Goal: Information Seeking & Learning: Learn about a topic

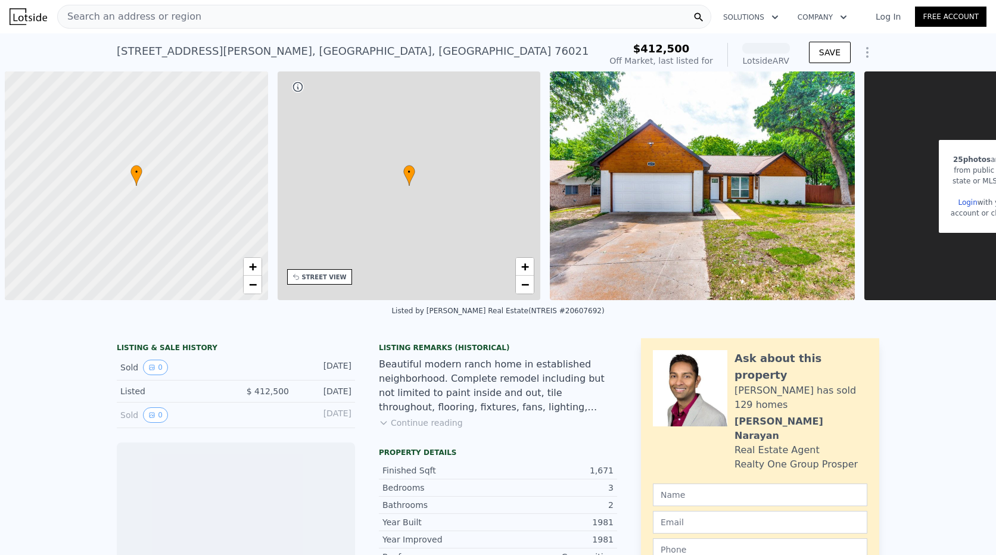
scroll to position [0, 5]
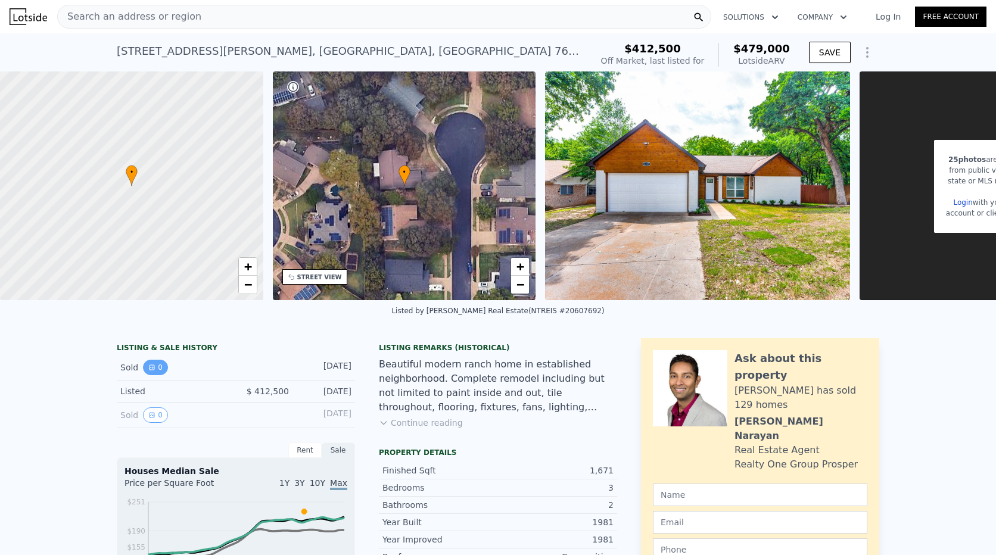
click at [153, 375] on button "0" at bounding box center [155, 367] width 25 height 15
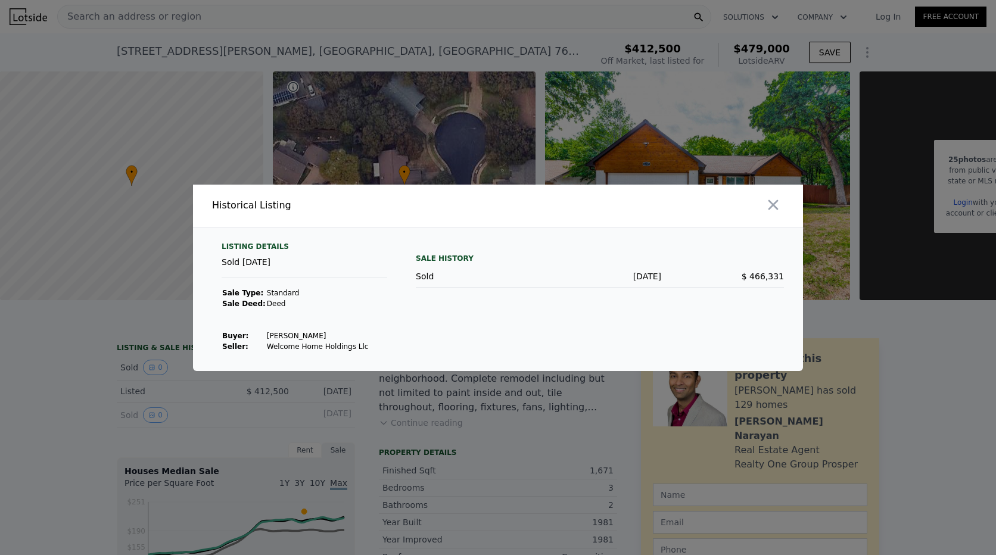
click at [83, 368] on div at bounding box center [498, 277] width 996 height 555
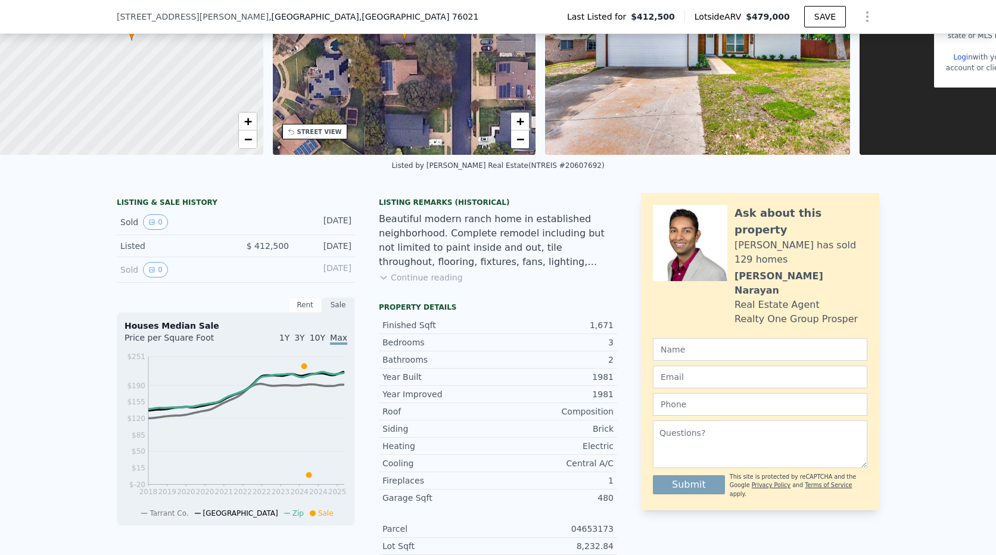
scroll to position [115, 0]
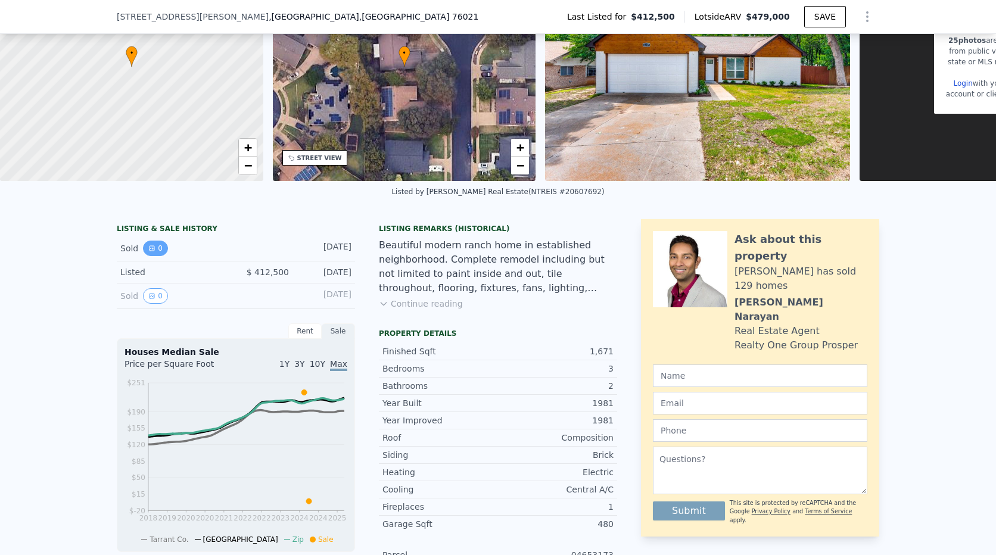
click at [156, 256] on button "0" at bounding box center [155, 248] width 25 height 15
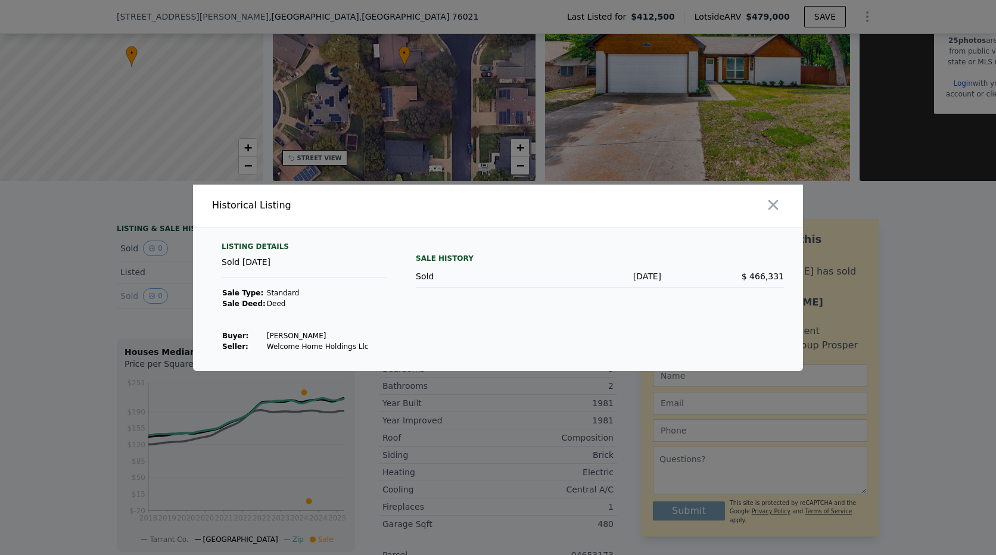
click at [0, 343] on html "Search an address or region Solutions Company Open main menu Log In Free Accoun…" at bounding box center [498, 277] width 996 height 555
click at [137, 306] on div at bounding box center [498, 277] width 996 height 555
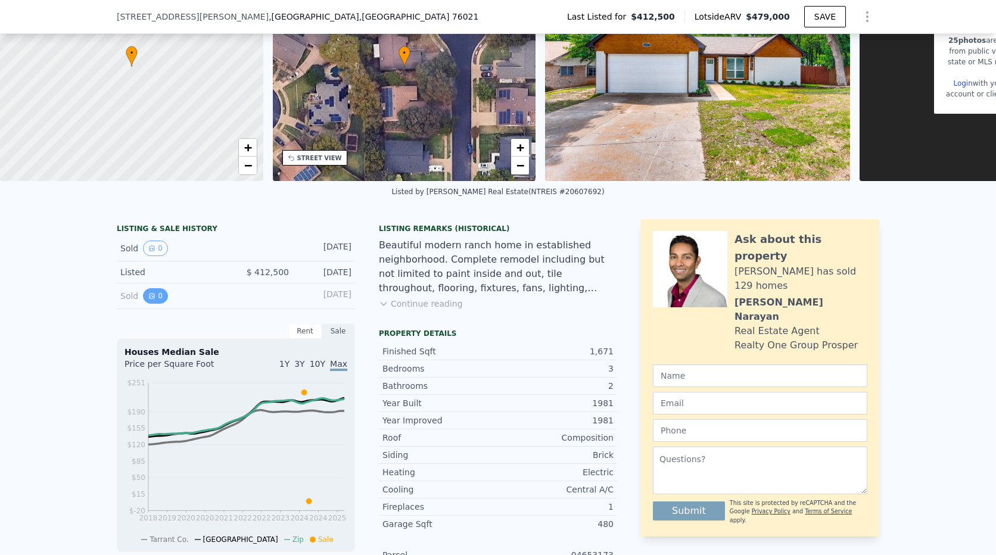
click at [143, 304] on button "0" at bounding box center [155, 295] width 25 height 15
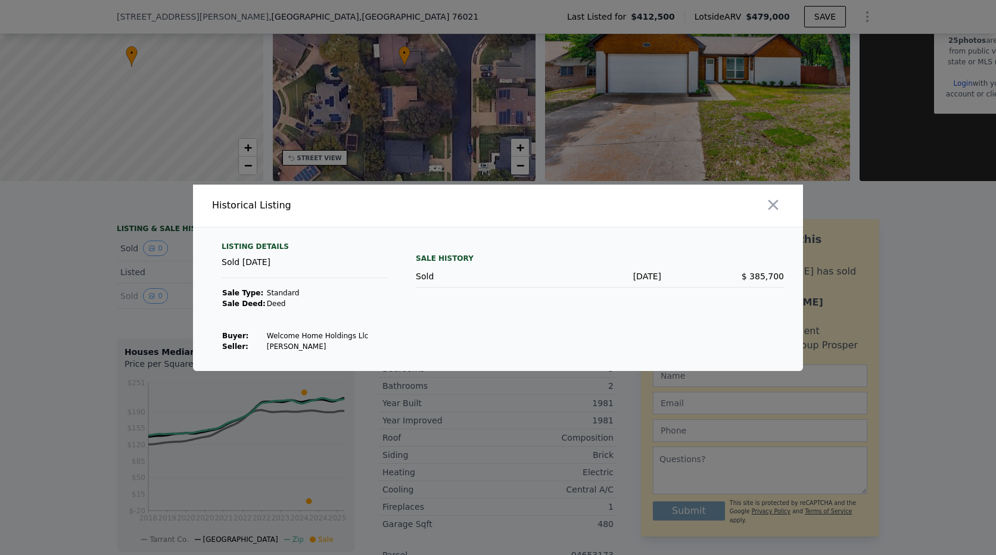
click at [66, 265] on div at bounding box center [498, 277] width 996 height 555
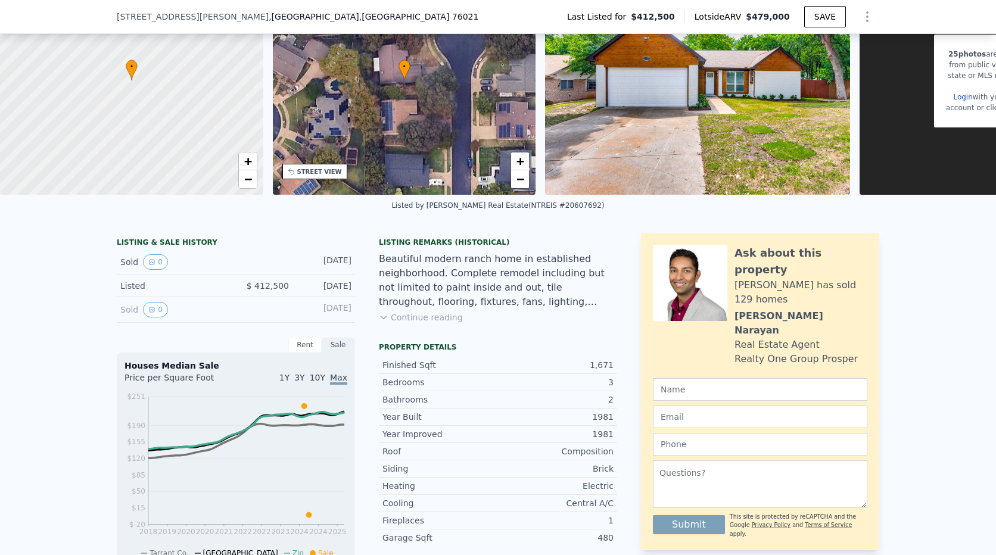
scroll to position [234, 0]
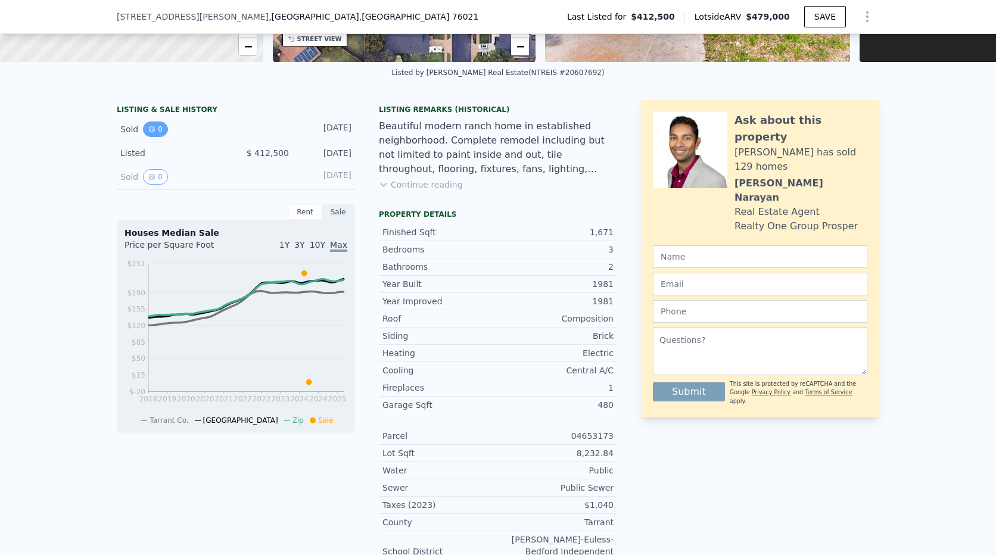
click at [159, 137] on button "0" at bounding box center [155, 129] width 25 height 15
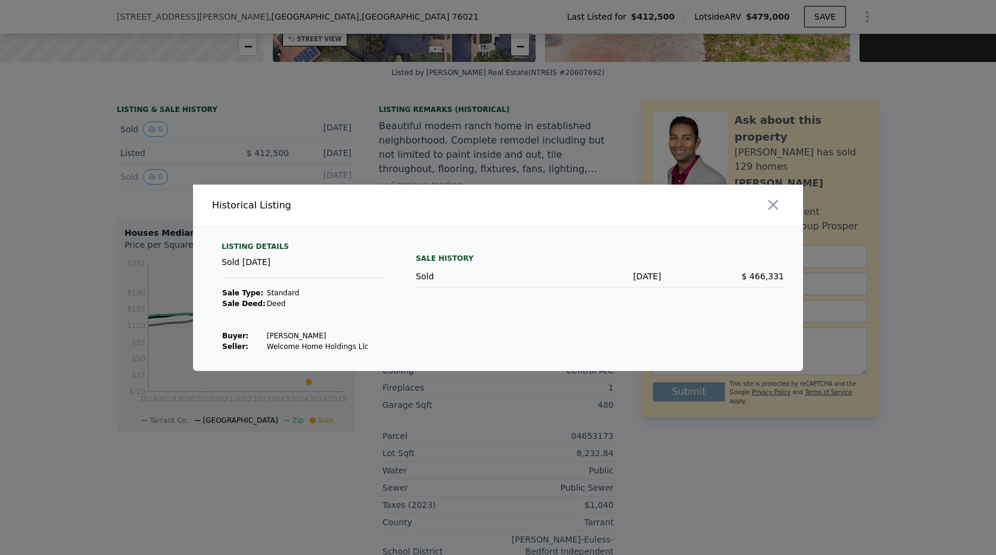
click at [0, 188] on html "Search an address or region Solutions Company Open main menu Log In Free Accoun…" at bounding box center [498, 277] width 996 height 555
click at [82, 194] on div at bounding box center [498, 277] width 996 height 555
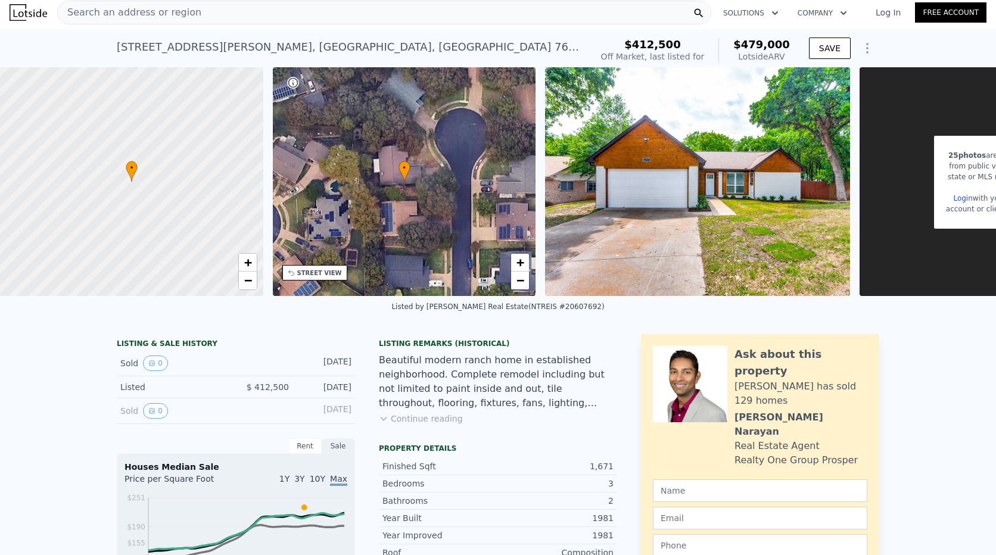
scroll to position [0, 0]
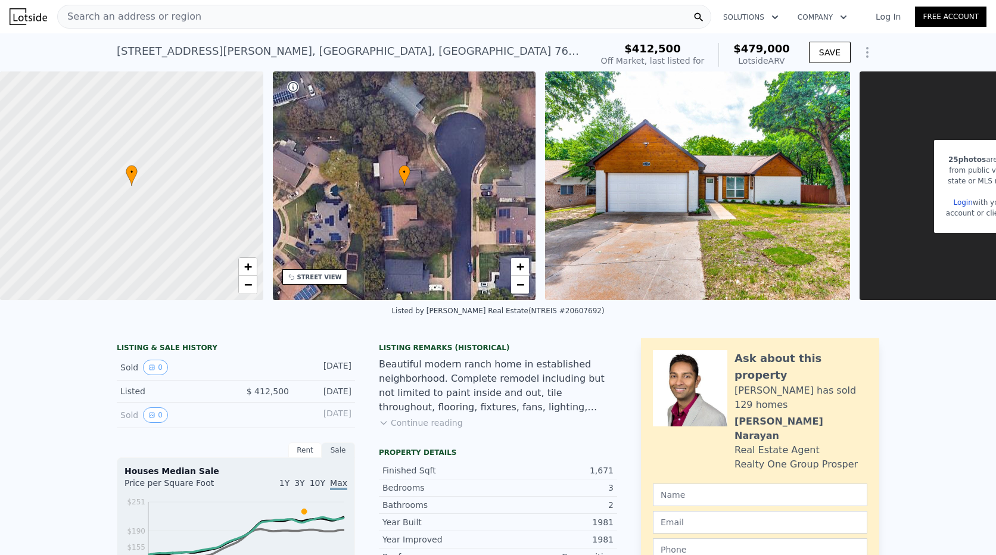
click at [187, 18] on div "Search an address or region" at bounding box center [384, 17] width 654 height 24
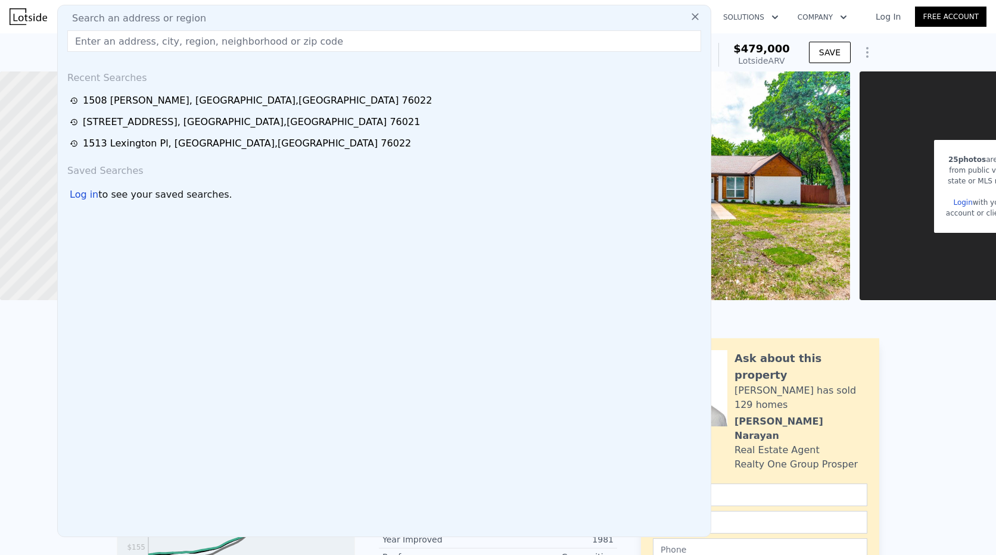
type input "[STREET_ADDRESS]"
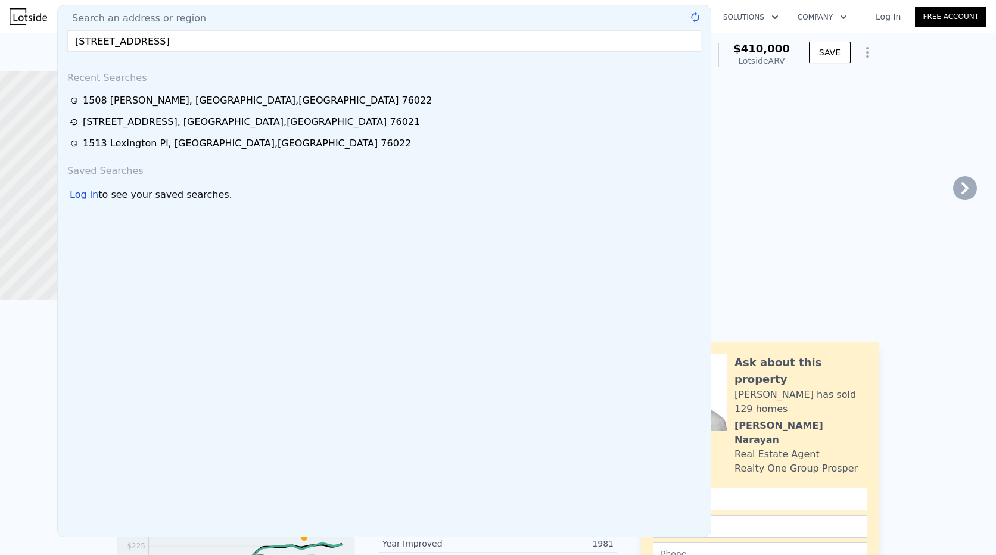
type input "$ 410,000"
type input "-$ 44,333"
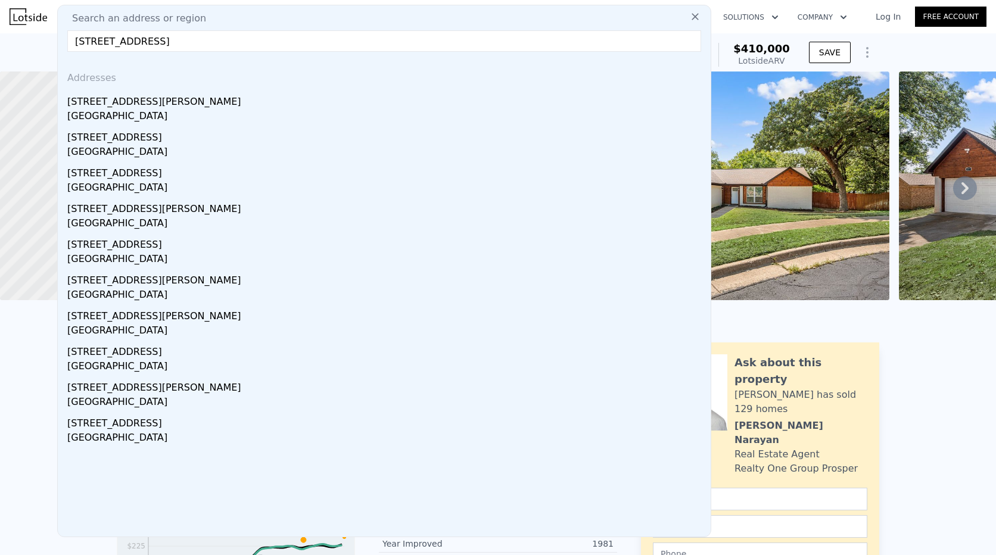
click at [269, 44] on input "[STREET_ADDRESS]" at bounding box center [384, 40] width 634 height 21
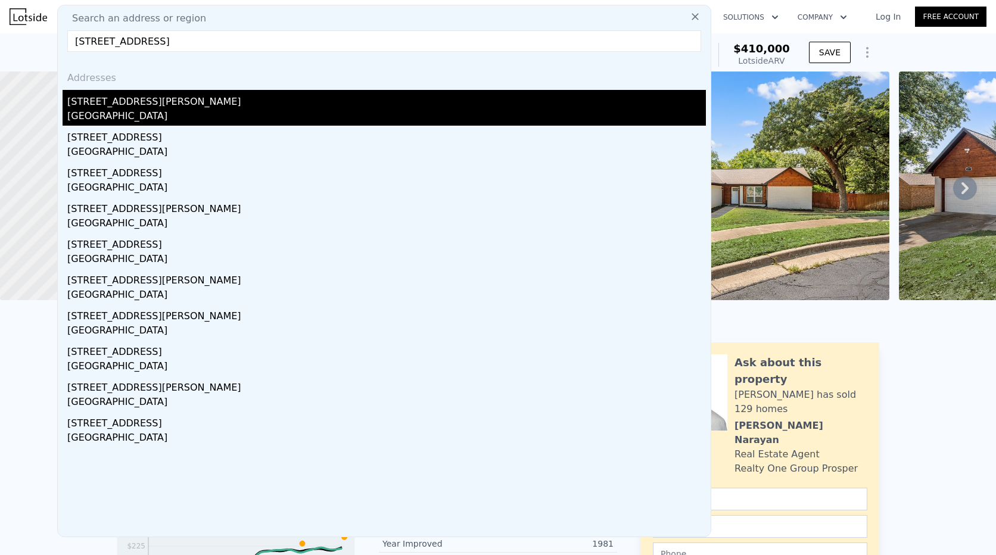
type input "[STREET_ADDRESS]"
click at [112, 106] on div "[STREET_ADDRESS][PERSON_NAME]" at bounding box center [386, 99] width 639 height 19
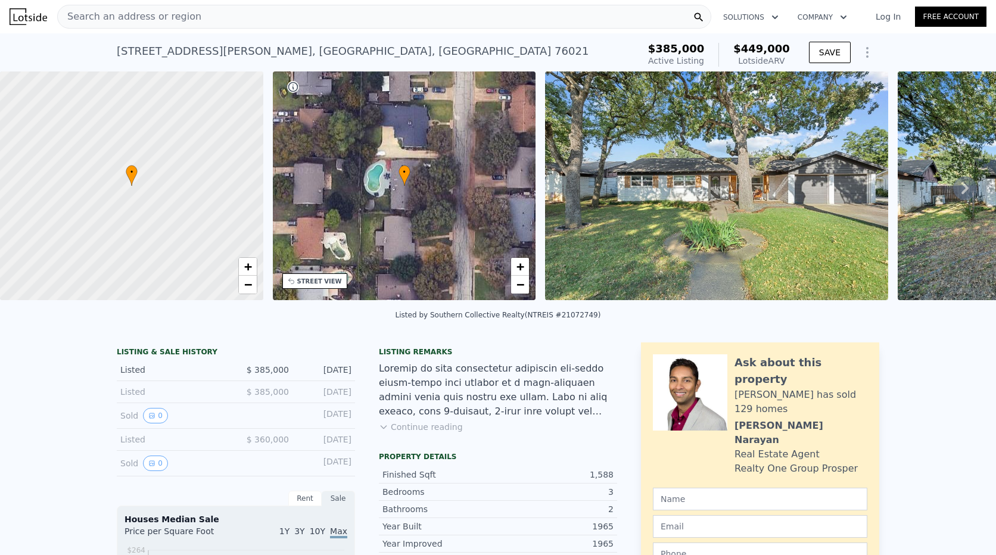
click at [191, 18] on div "Search an address or region" at bounding box center [384, 17] width 654 height 24
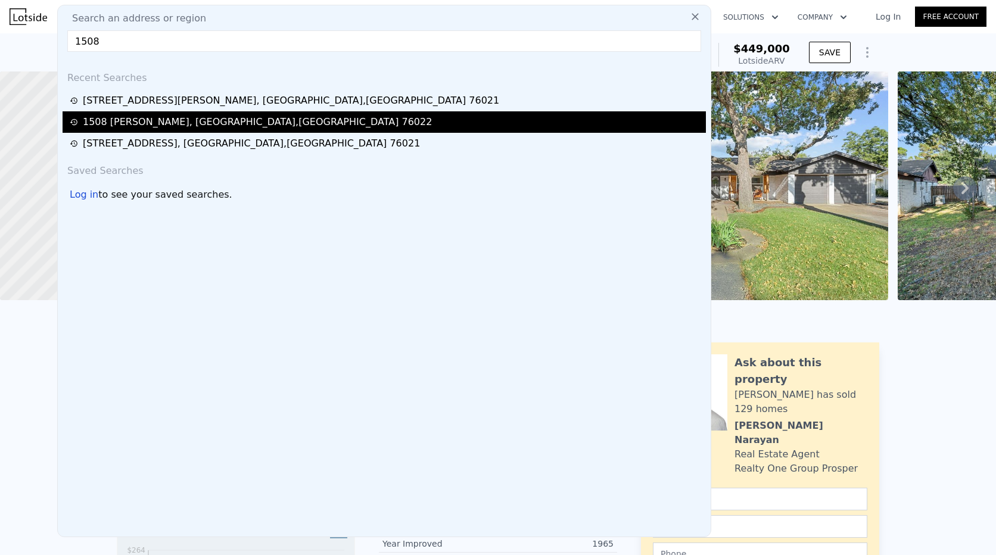
type input "1508"
click at [190, 114] on div "[STREET_ADDRESS][PERSON_NAME]" at bounding box center [385, 121] width 644 height 21
click at [185, 123] on div "[STREET_ADDRESS][PERSON_NAME]" at bounding box center [257, 122] width 349 height 14
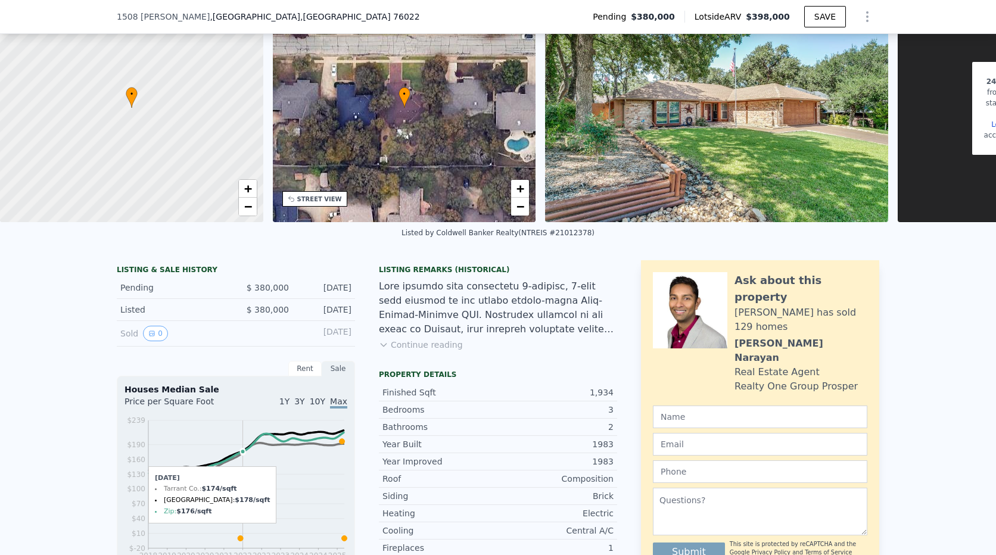
scroll to position [119, 0]
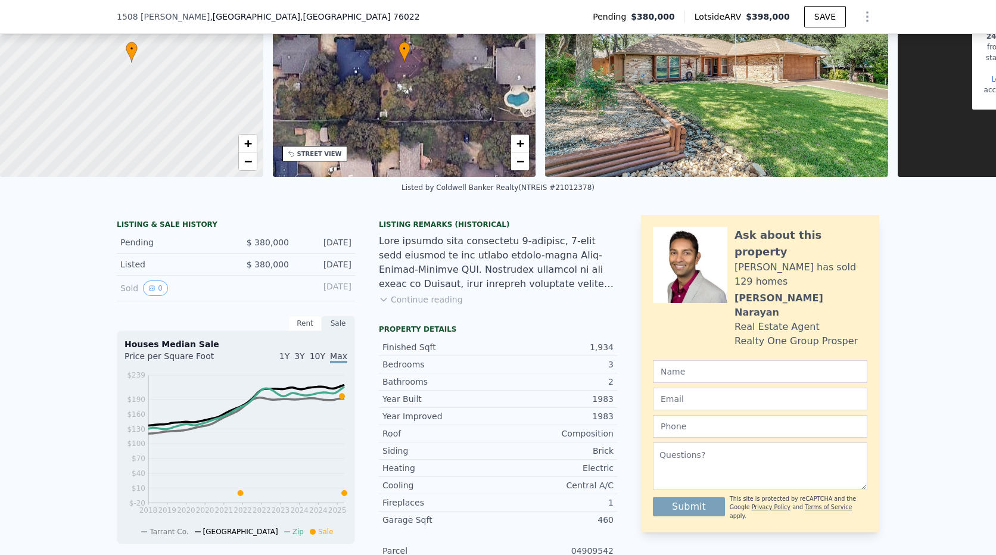
click at [163, 296] on div "Sold 0" at bounding box center [173, 288] width 106 height 15
click at [151, 295] on button "0" at bounding box center [155, 288] width 25 height 15
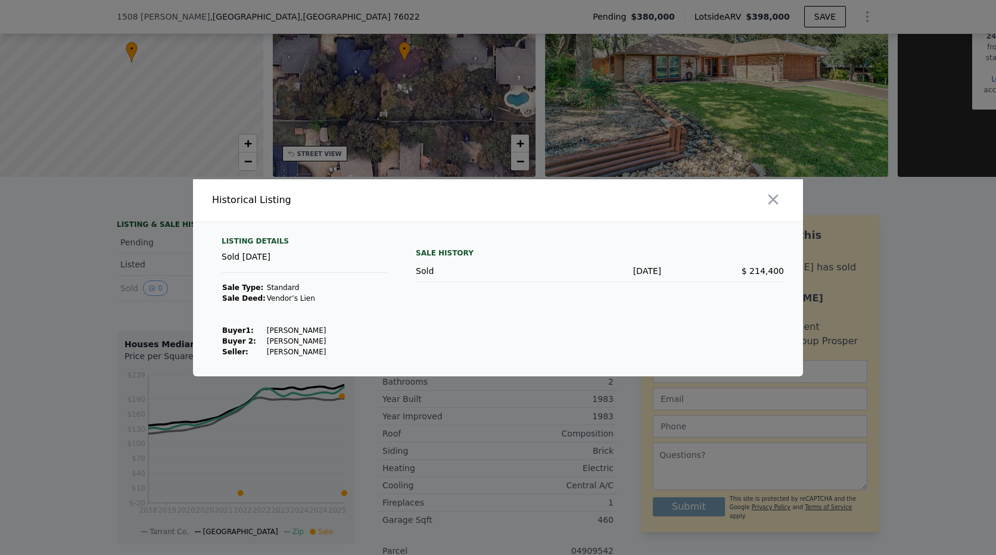
click at [66, 333] on div at bounding box center [498, 277] width 996 height 555
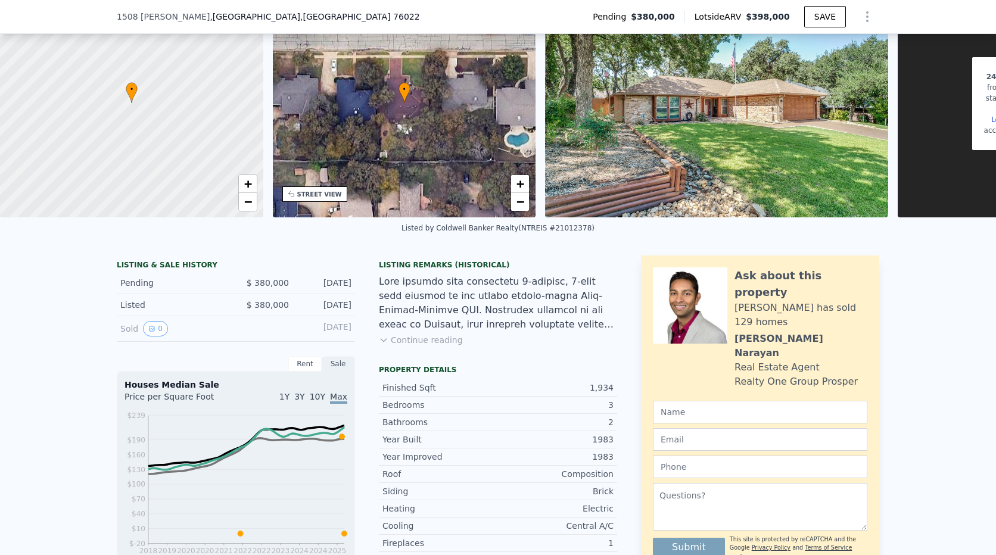
scroll to position [60, 0]
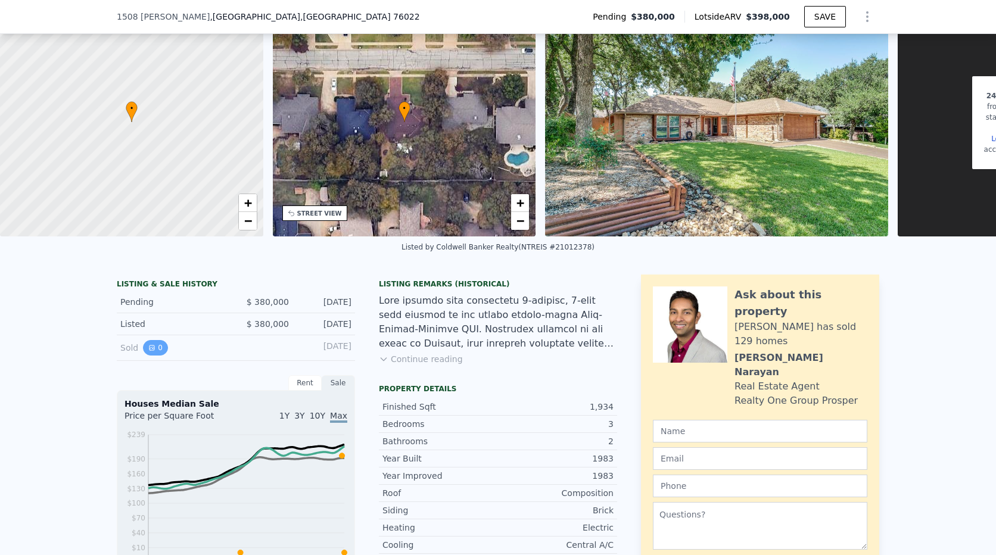
click at [148, 356] on button "0" at bounding box center [155, 347] width 25 height 15
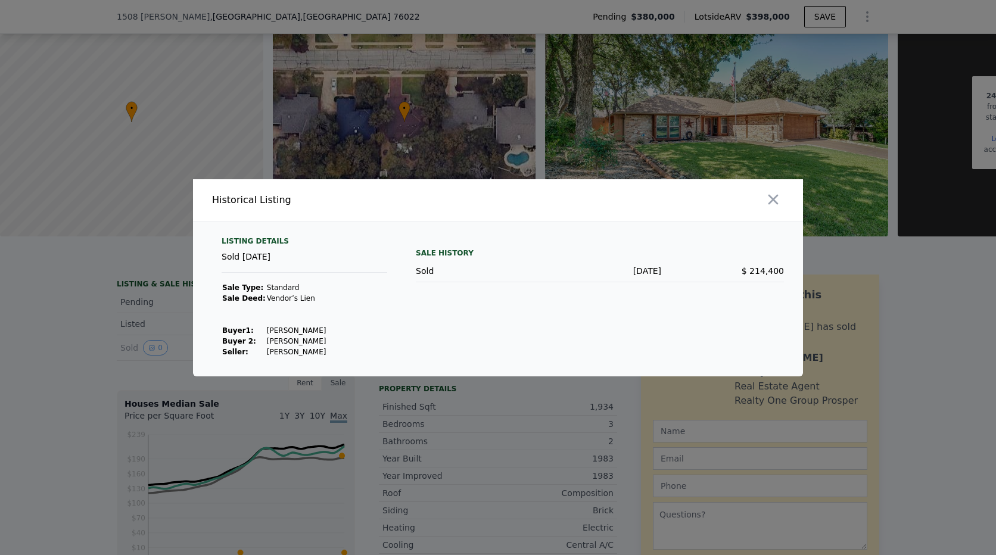
click at [66, 310] on div at bounding box center [498, 277] width 996 height 555
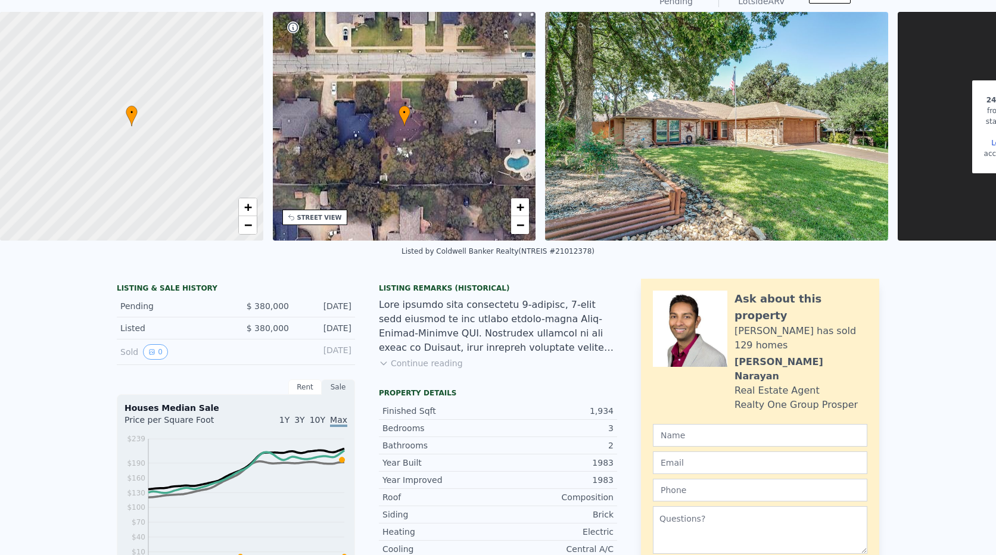
scroll to position [4, 0]
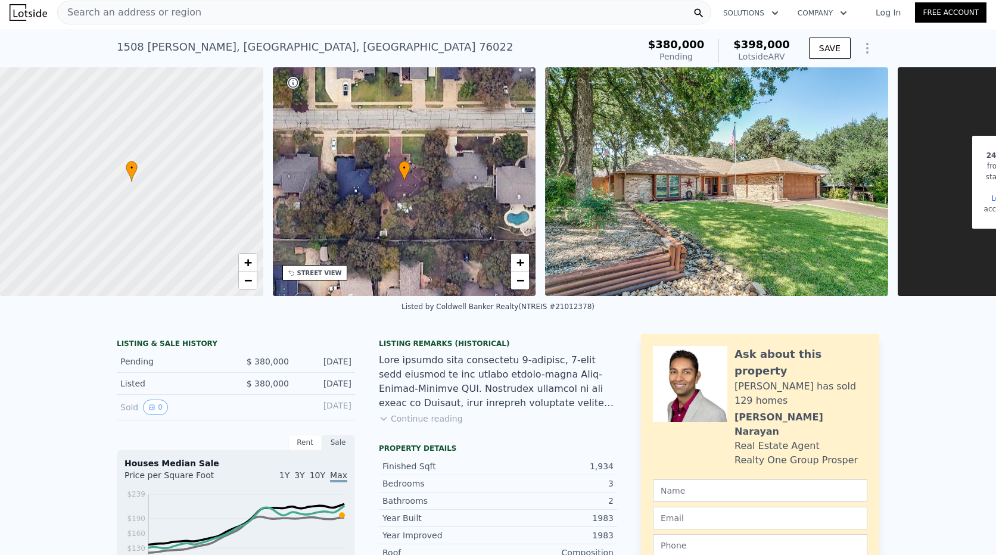
click at [152, 19] on span "Search an address or region" at bounding box center [130, 12] width 144 height 14
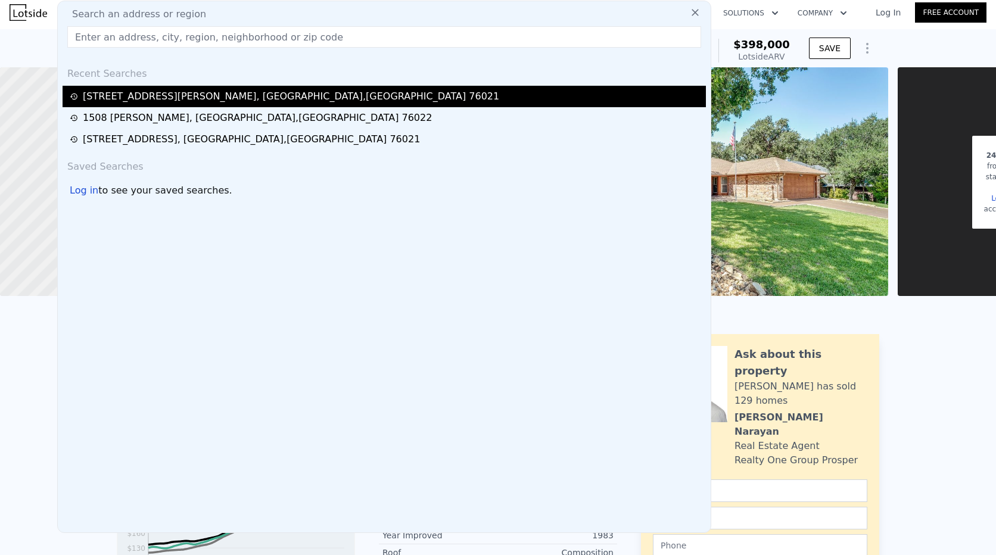
click at [156, 92] on div "[STREET_ADDRESS]" at bounding box center [291, 96] width 417 height 14
type input "2211"
type input "13503.6"
type input "$ 449,000"
type input "$ 16,575"
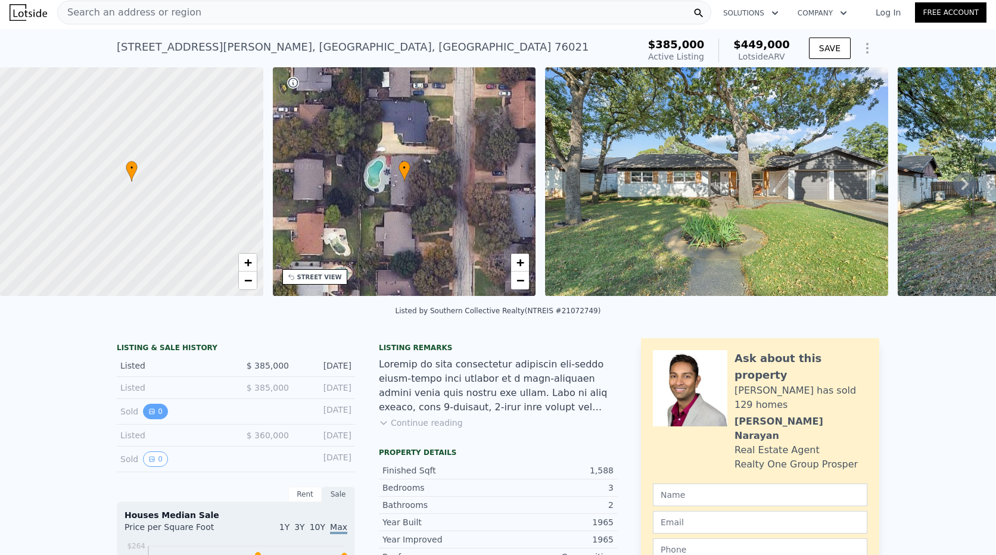
click at [143, 420] on button "0" at bounding box center [155, 411] width 25 height 15
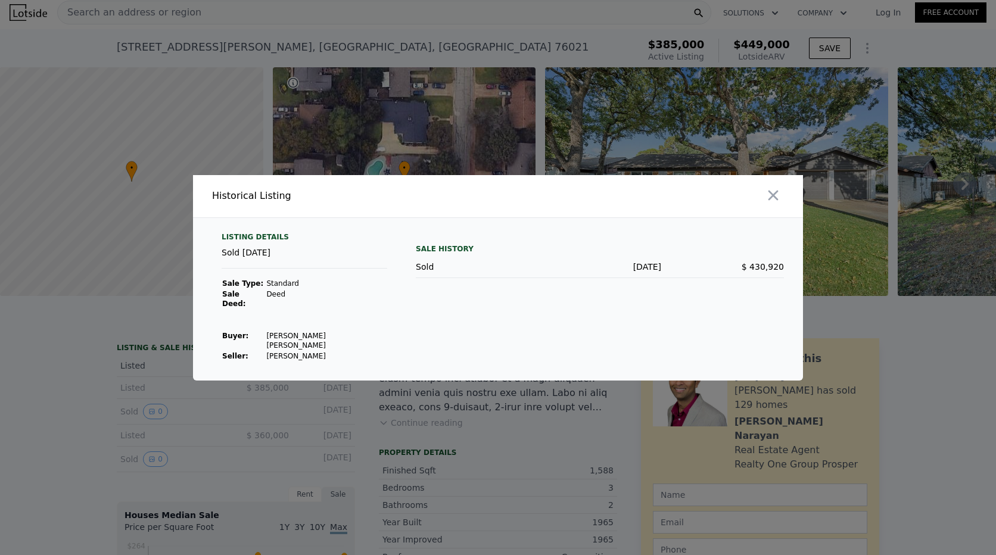
click at [132, 400] on div at bounding box center [498, 277] width 996 height 555
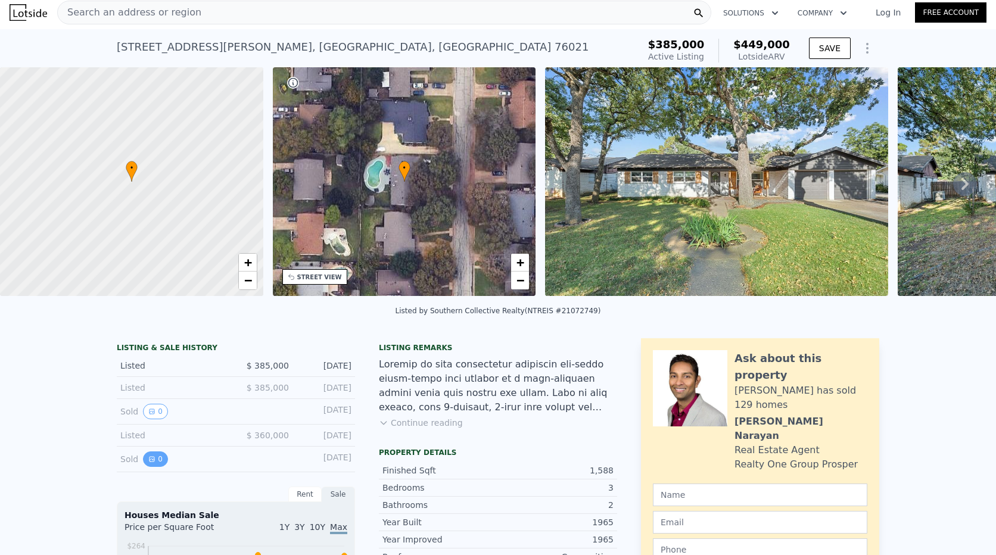
click at [148, 463] on icon "View historical data" at bounding box center [151, 459] width 7 height 7
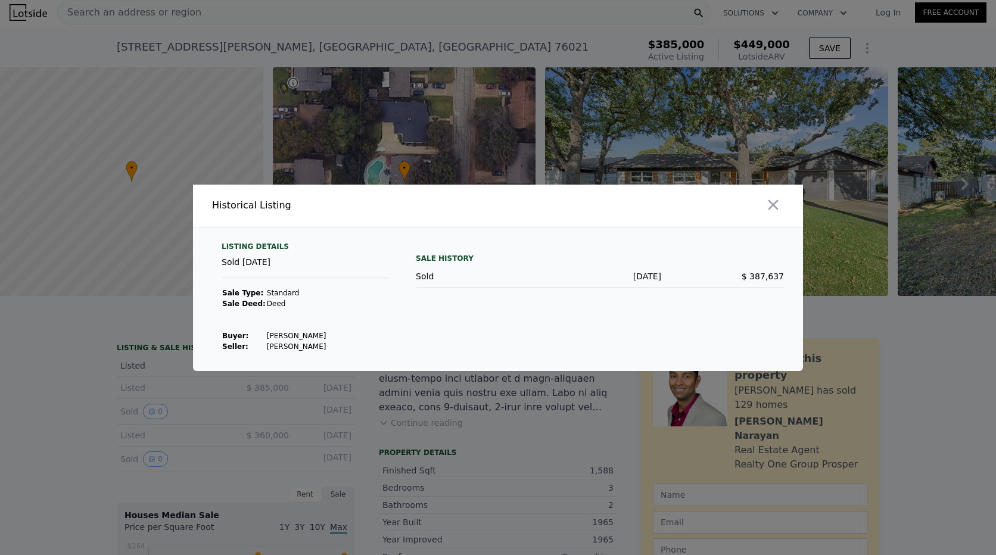
click at [97, 411] on div at bounding box center [498, 277] width 996 height 555
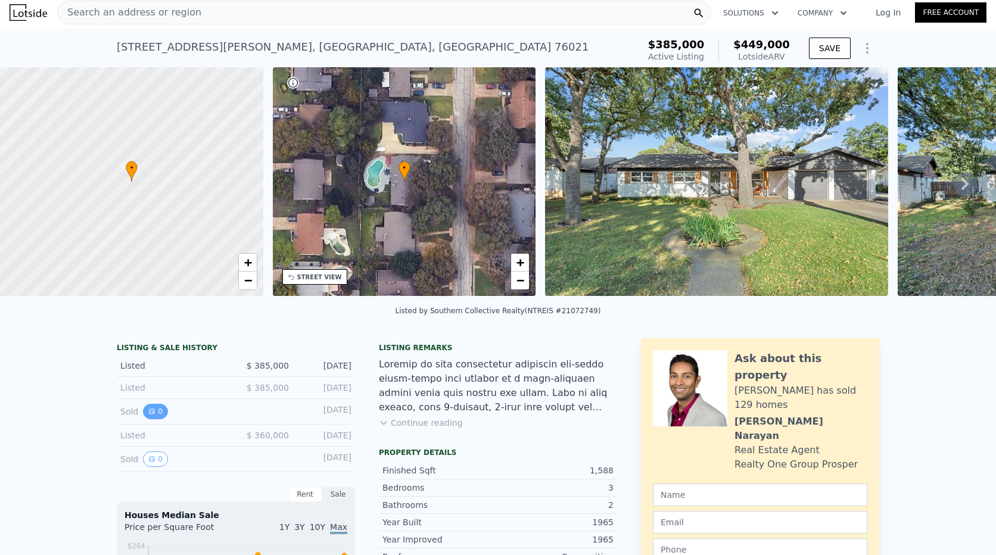
click at [156, 418] on button "0" at bounding box center [155, 411] width 25 height 15
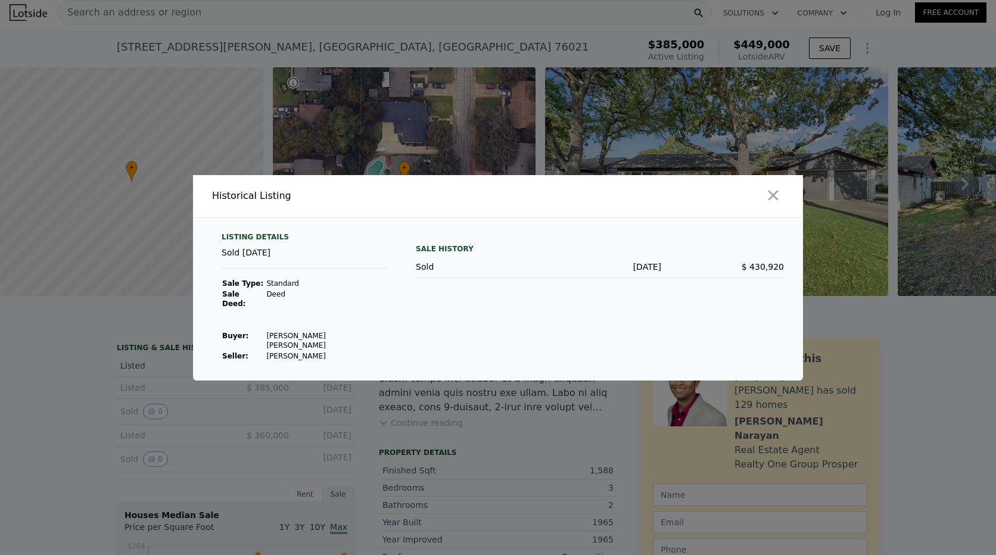
click at [87, 412] on div at bounding box center [498, 277] width 996 height 555
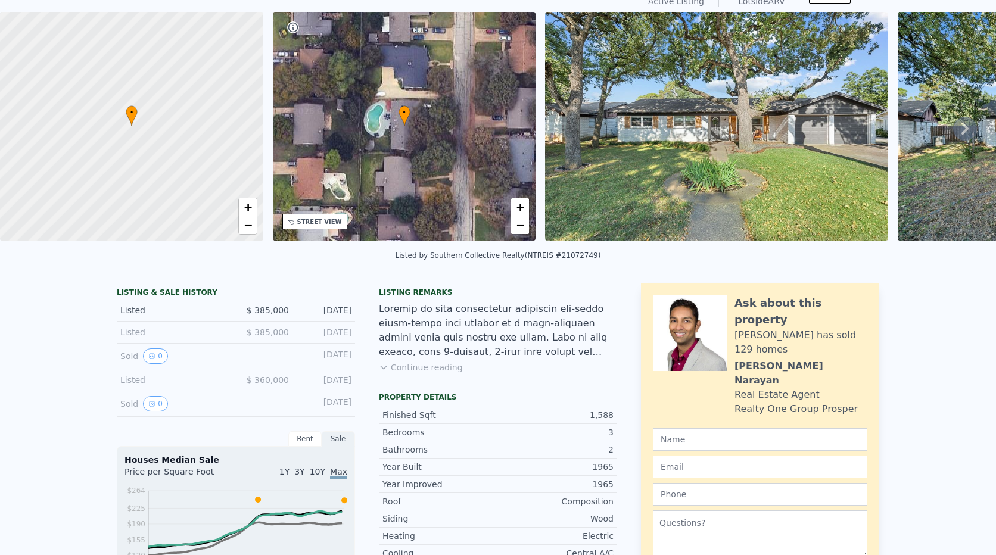
scroll to position [4, 0]
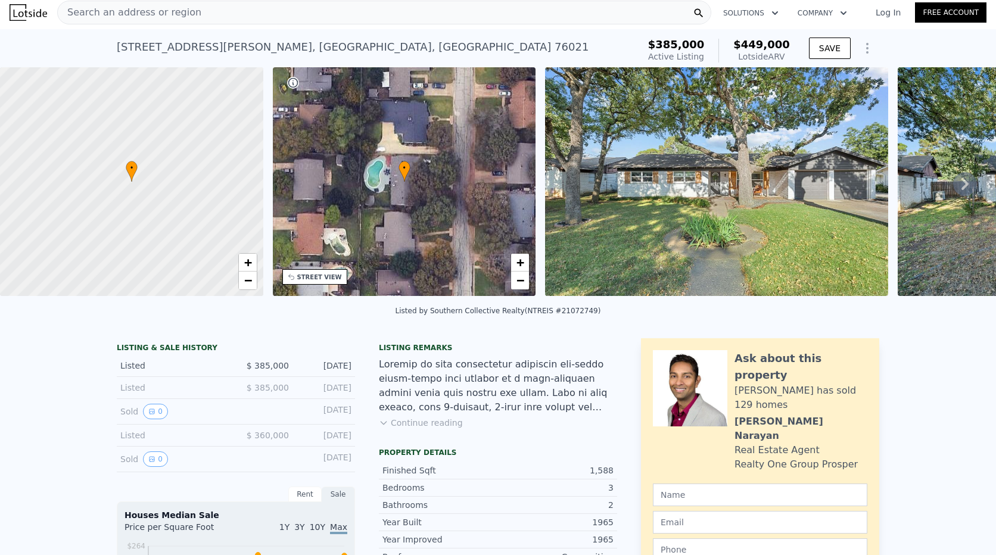
click at [92, 15] on span "Search an address or region" at bounding box center [130, 12] width 144 height 14
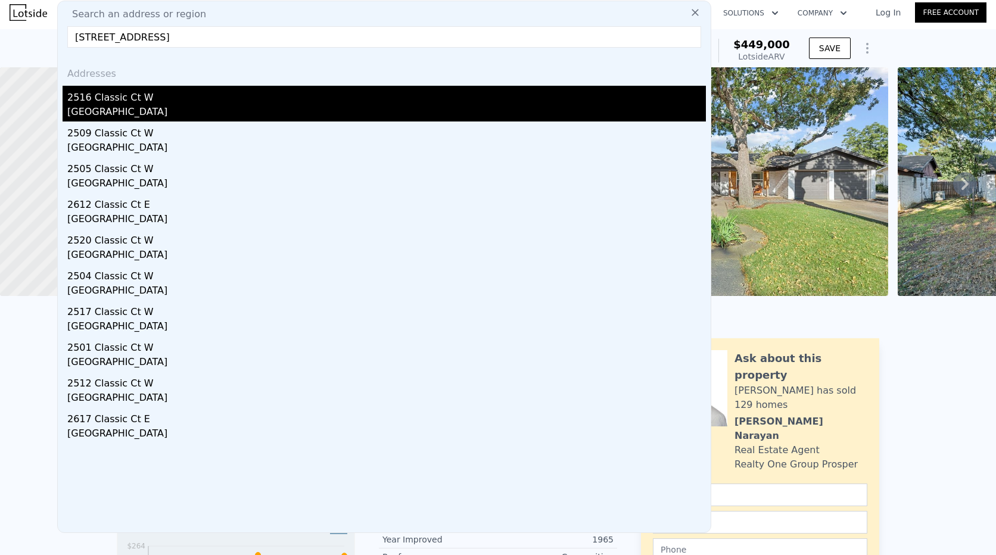
type input "[STREET_ADDRESS]"
click at [100, 102] on div "2516 Classic Ct W" at bounding box center [386, 95] width 639 height 19
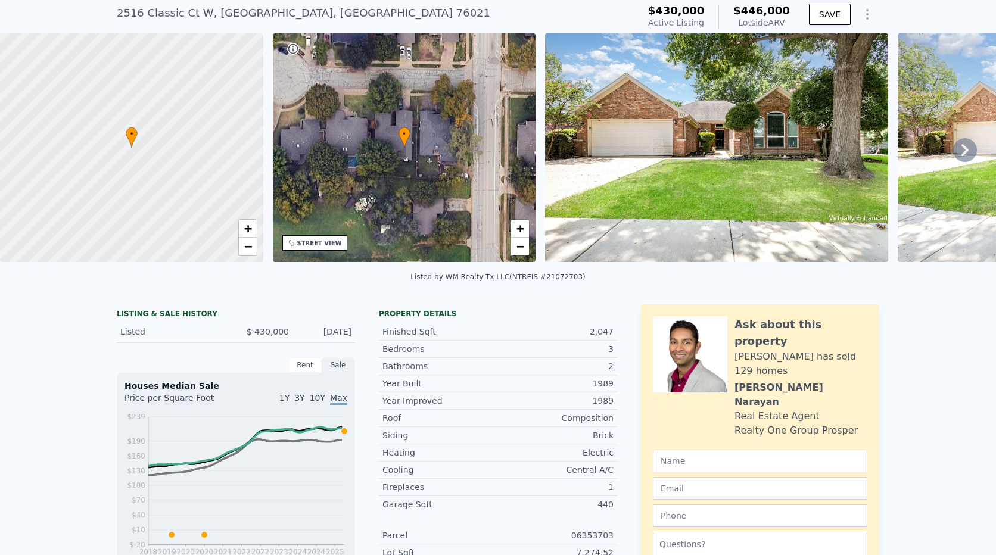
scroll to position [4, 0]
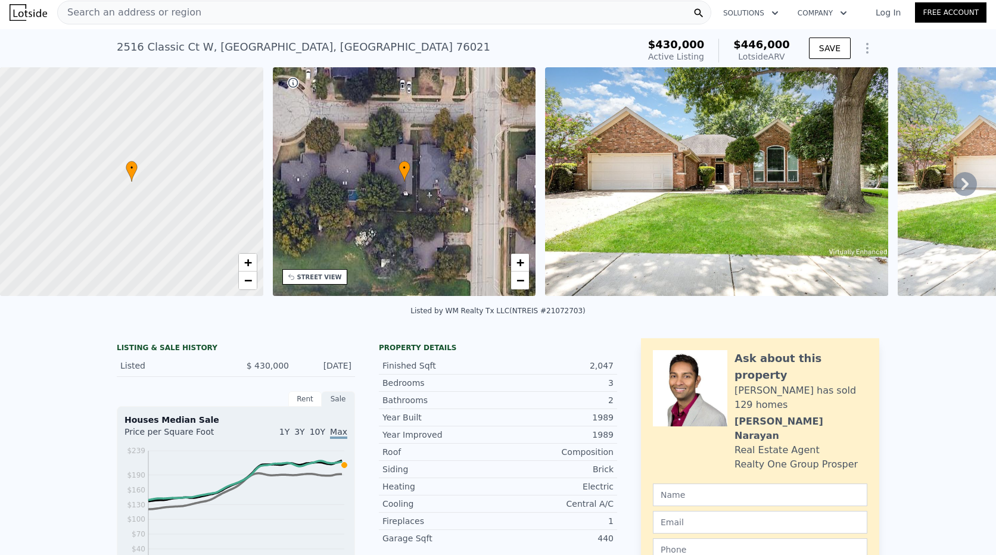
click at [171, 13] on span "Search an address or region" at bounding box center [130, 12] width 144 height 14
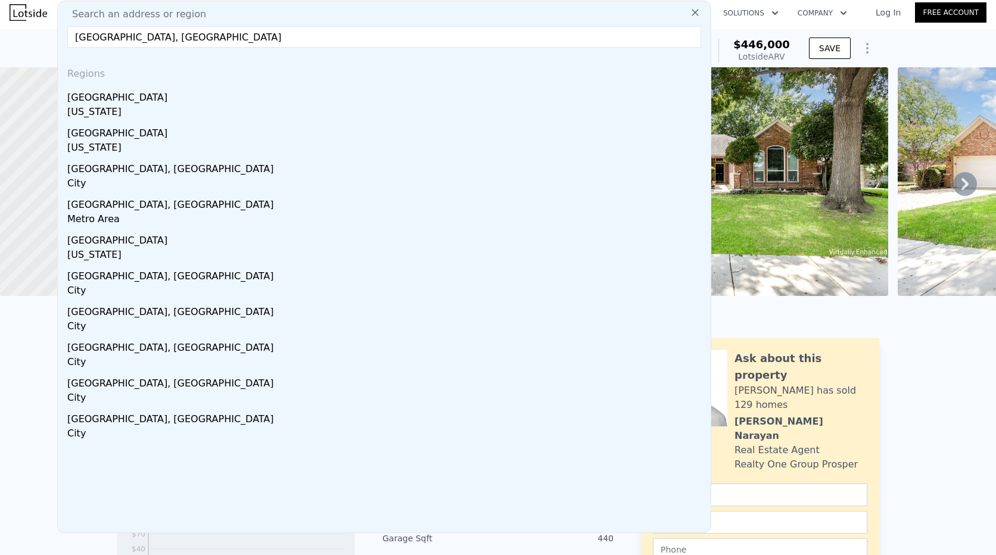
click at [147, 36] on input "[GEOGRAPHIC_DATA], [GEOGRAPHIC_DATA]" at bounding box center [384, 36] width 634 height 21
paste input "1504 [PERSON_NAME], [GEOGRAPHIC_DATA],"
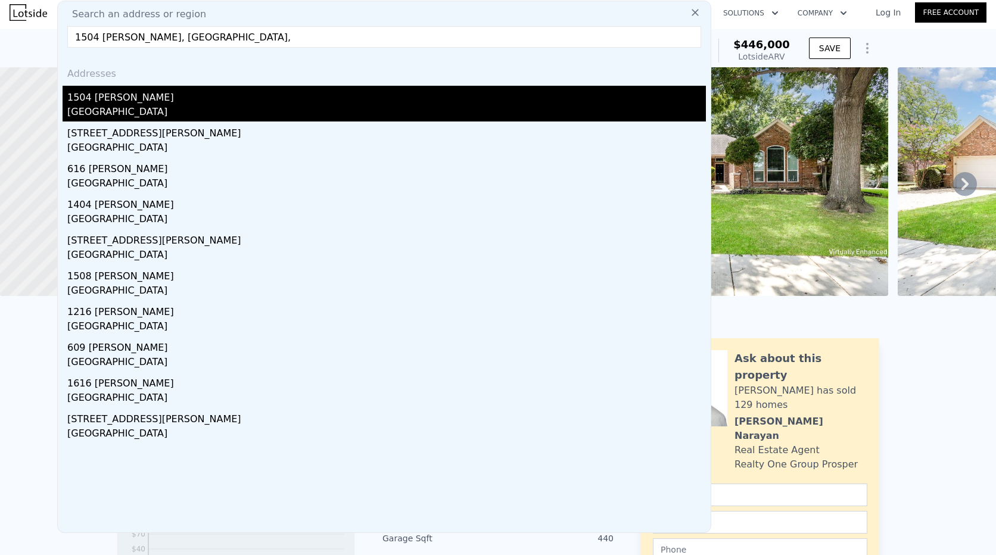
type input "1504 [PERSON_NAME], [GEOGRAPHIC_DATA],"
click at [114, 111] on div "[GEOGRAPHIC_DATA]" at bounding box center [386, 113] width 639 height 17
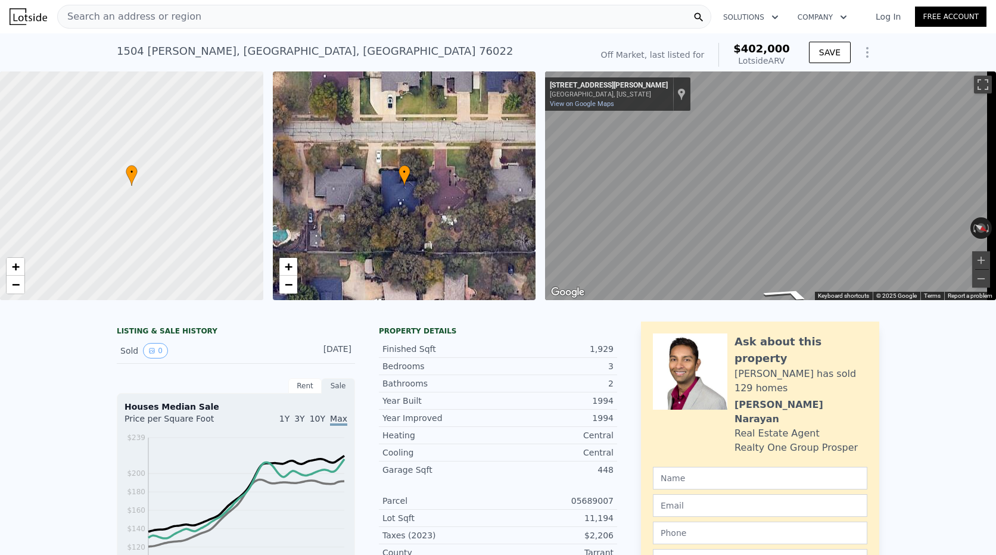
click at [265, 247] on div "• + − • + − ← Move left → Move right ↑ Move up ↓ Move down + Zoom in - Zoom out…" at bounding box center [498, 186] width 996 height 229
click at [534, 131] on div "• + − • + − ← Move left → Move right ↑ Move up ↓ Move down + Zoom in - Zoom out…" at bounding box center [498, 186] width 996 height 229
click at [989, 154] on div "Search an address or region Solutions Company Open main menu Log In Free Accoun…" at bounding box center [498, 277] width 996 height 555
click at [539, 142] on div "• + − • + − ← Move left → Move right ↑ Move up ↓ Move down + Zoom in - Zoom out…" at bounding box center [498, 186] width 996 height 229
click at [533, 137] on div "• + − • + − ← Move left → Move right ↑ Move up ↓ Move down + Zoom in - Zoom out…" at bounding box center [498, 186] width 996 height 229
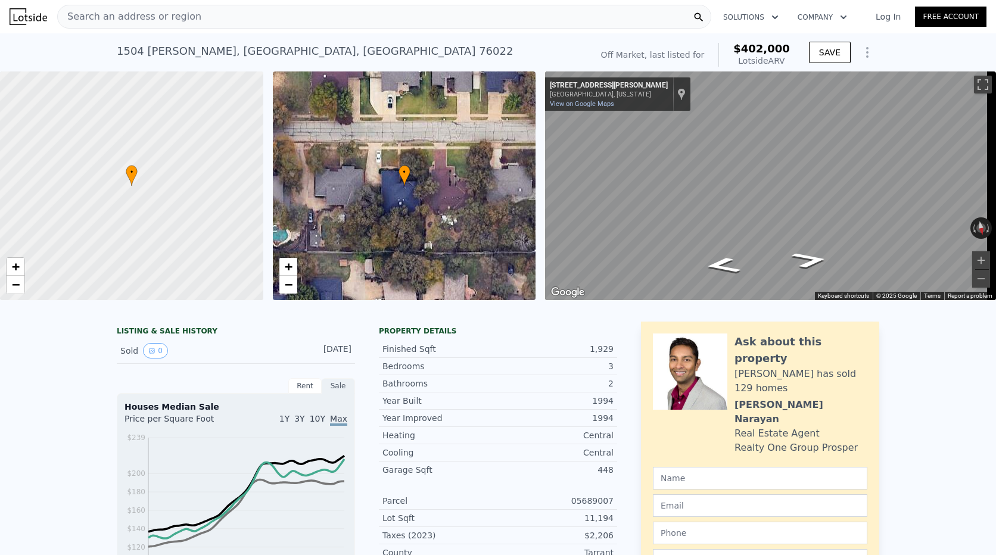
click at [496, 130] on div "• + − • + − ← Move left → Move right ↑ Move up ↓ Move down + Zoom in - Zoom out…" at bounding box center [498, 186] width 996 height 229
click at [955, 231] on div "← Move left → Move right ↑ Move up ↓ Move down + Zoom in - Zoom out [STREET_ADD…" at bounding box center [770, 186] width 451 height 229
click at [199, 20] on div "Search an address or region" at bounding box center [384, 17] width 654 height 24
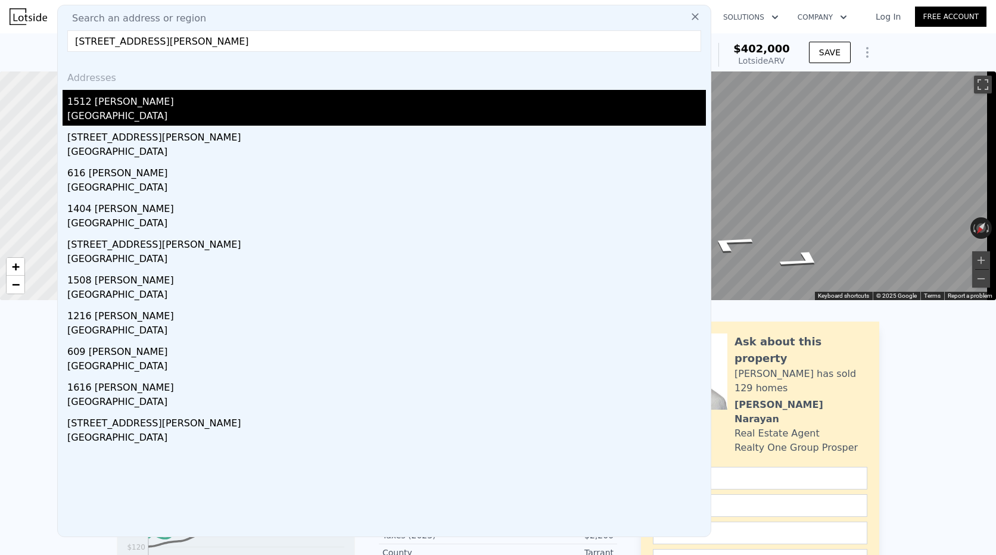
type input "[STREET_ADDRESS][PERSON_NAME]"
click at [87, 112] on div "[GEOGRAPHIC_DATA]" at bounding box center [386, 117] width 639 height 17
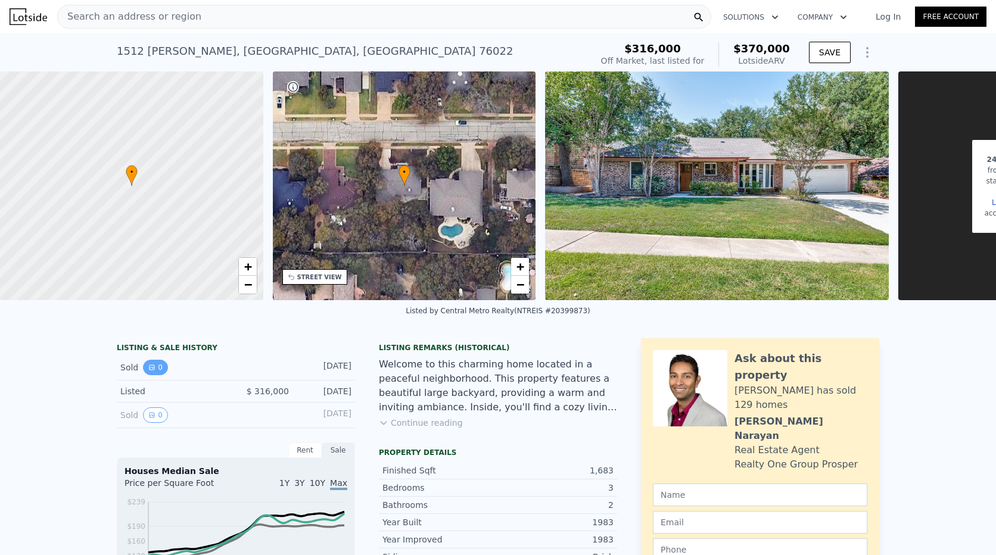
click at [150, 371] on icon "View historical data" at bounding box center [151, 367] width 7 height 7
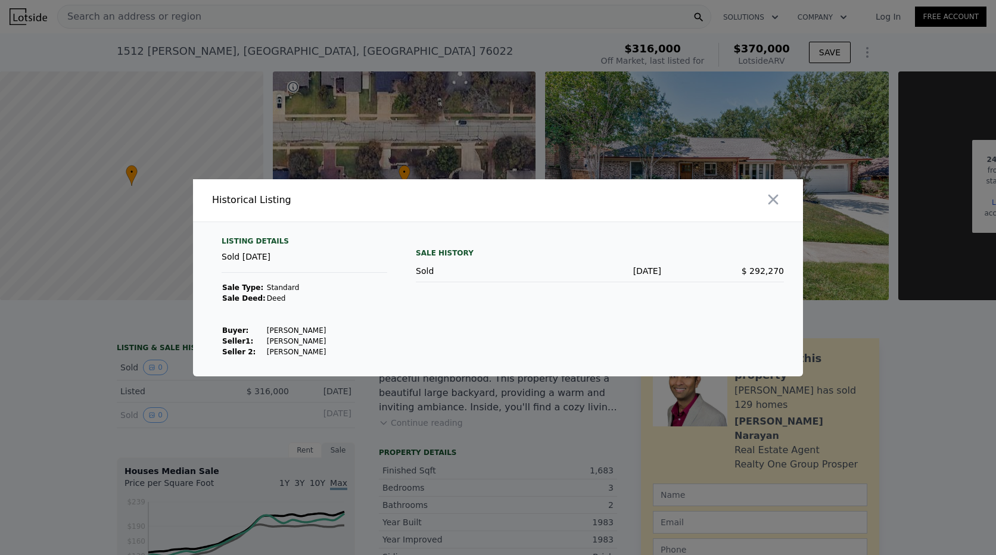
click at [773, 194] on icon "button" at bounding box center [773, 199] width 17 height 17
